Goal: Transaction & Acquisition: Download file/media

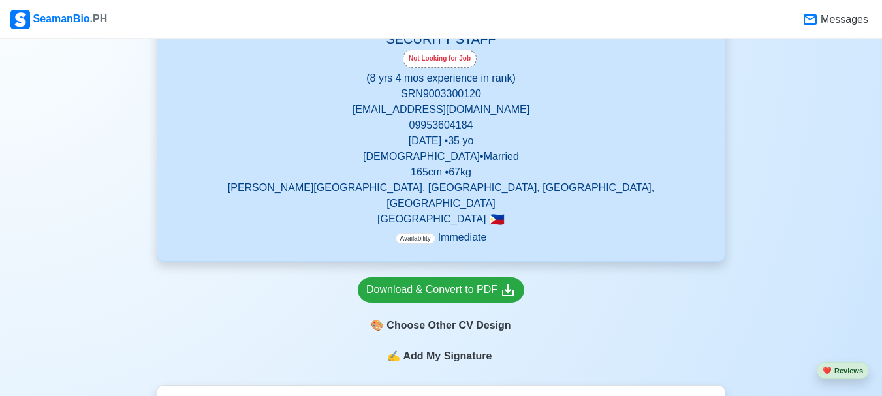
scroll to position [326, 0]
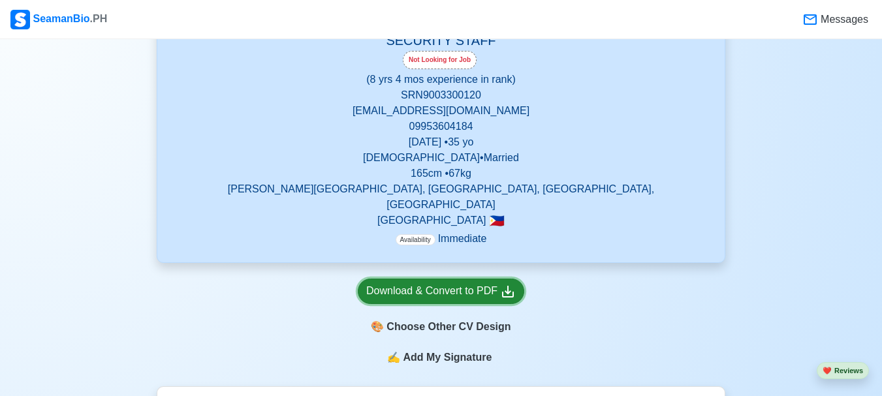
click at [431, 283] on div "Download & Convert to PDF" at bounding box center [440, 291] width 149 height 16
click at [508, 286] on icon at bounding box center [508, 292] width 12 height 12
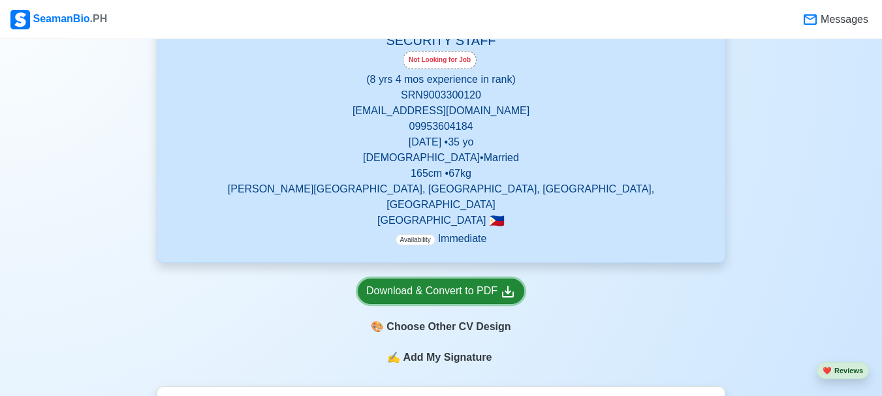
click at [508, 286] on icon at bounding box center [508, 292] width 12 height 12
click at [390, 283] on div "Download & Convert to PDF" at bounding box center [440, 291] width 149 height 16
click at [508, 286] on icon at bounding box center [508, 292] width 12 height 12
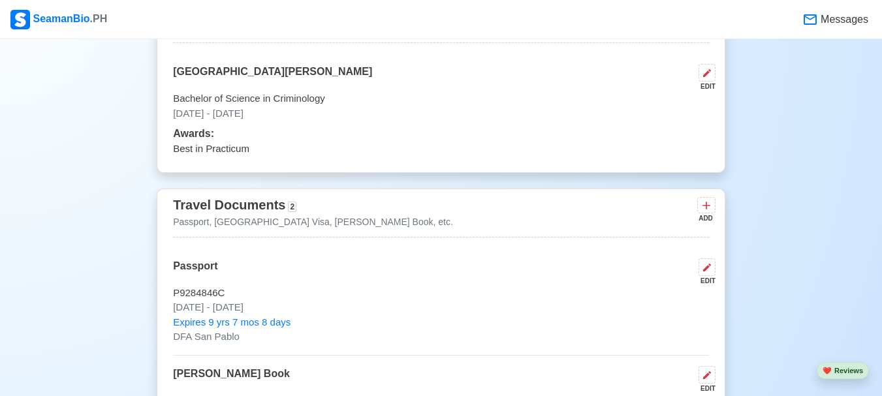
scroll to position [718, 0]
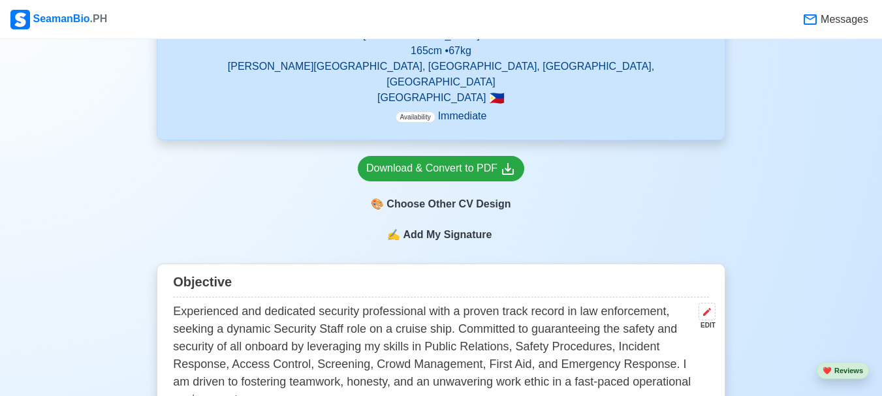
scroll to position [457, 0]
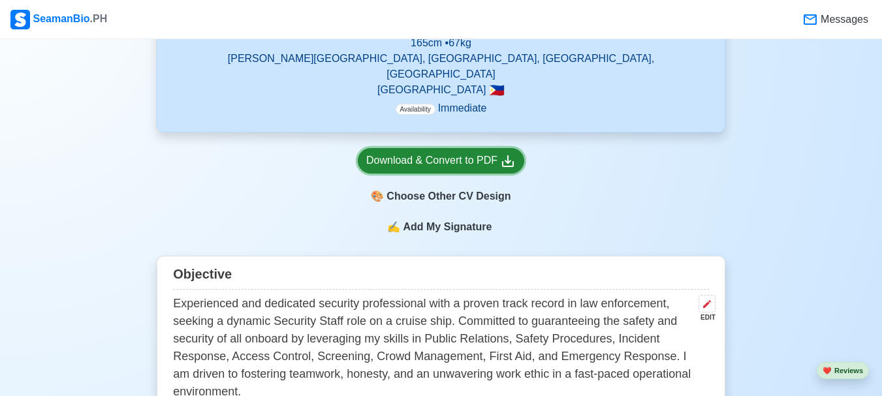
click at [429, 153] on div "Download & Convert to PDF" at bounding box center [440, 161] width 149 height 16
click at [512, 155] on icon at bounding box center [508, 161] width 12 height 12
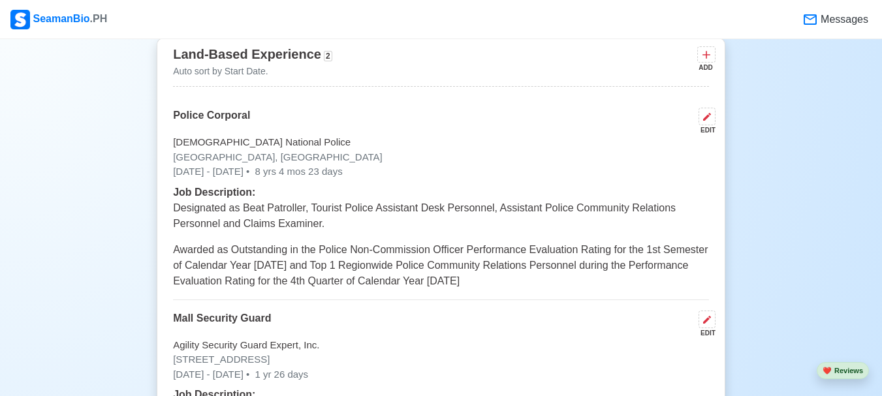
scroll to position [2832, 0]
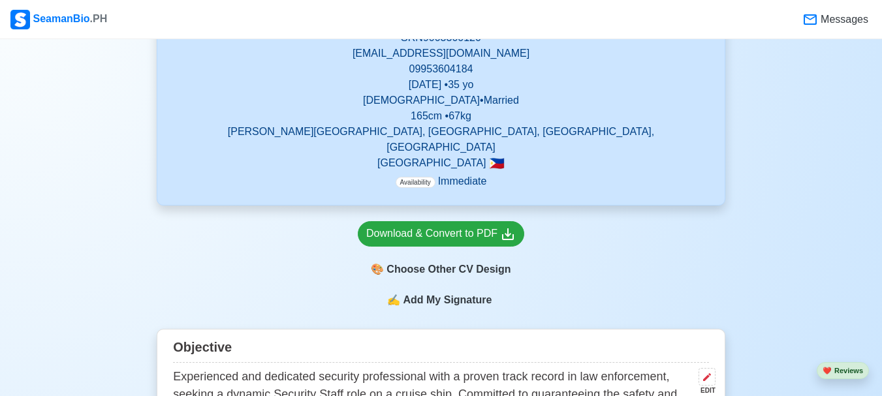
scroll to position [392, 0]
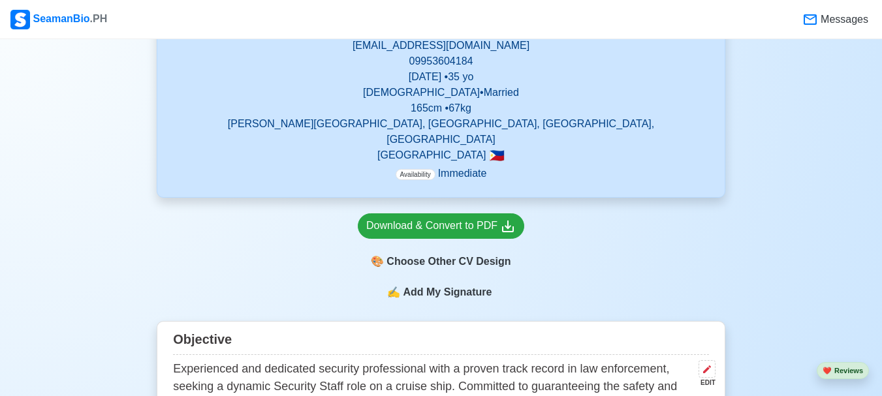
drag, startPoint x: 435, startPoint y: 211, endPoint x: 636, endPoint y: 234, distance: 201.7
click at [642, 234] on div "Download & Convert to PDF 🎨 Choose Other CV Design" at bounding box center [441, 241] width 569 height 87
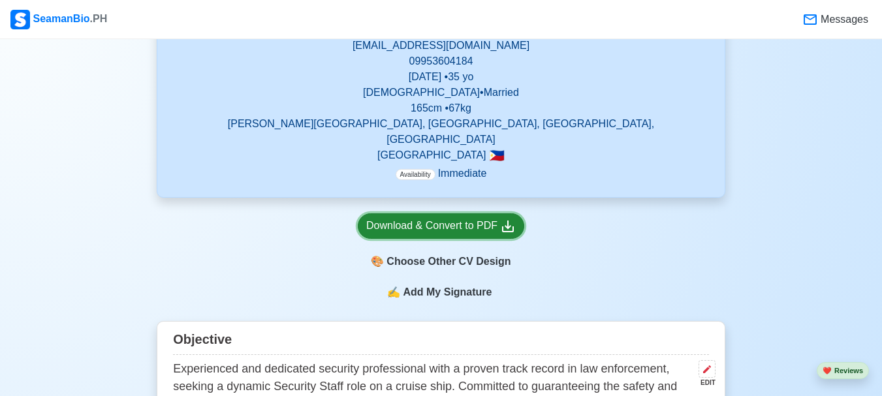
click at [508, 221] on icon at bounding box center [508, 227] width 12 height 12
